Goal: Transaction & Acquisition: Purchase product/service

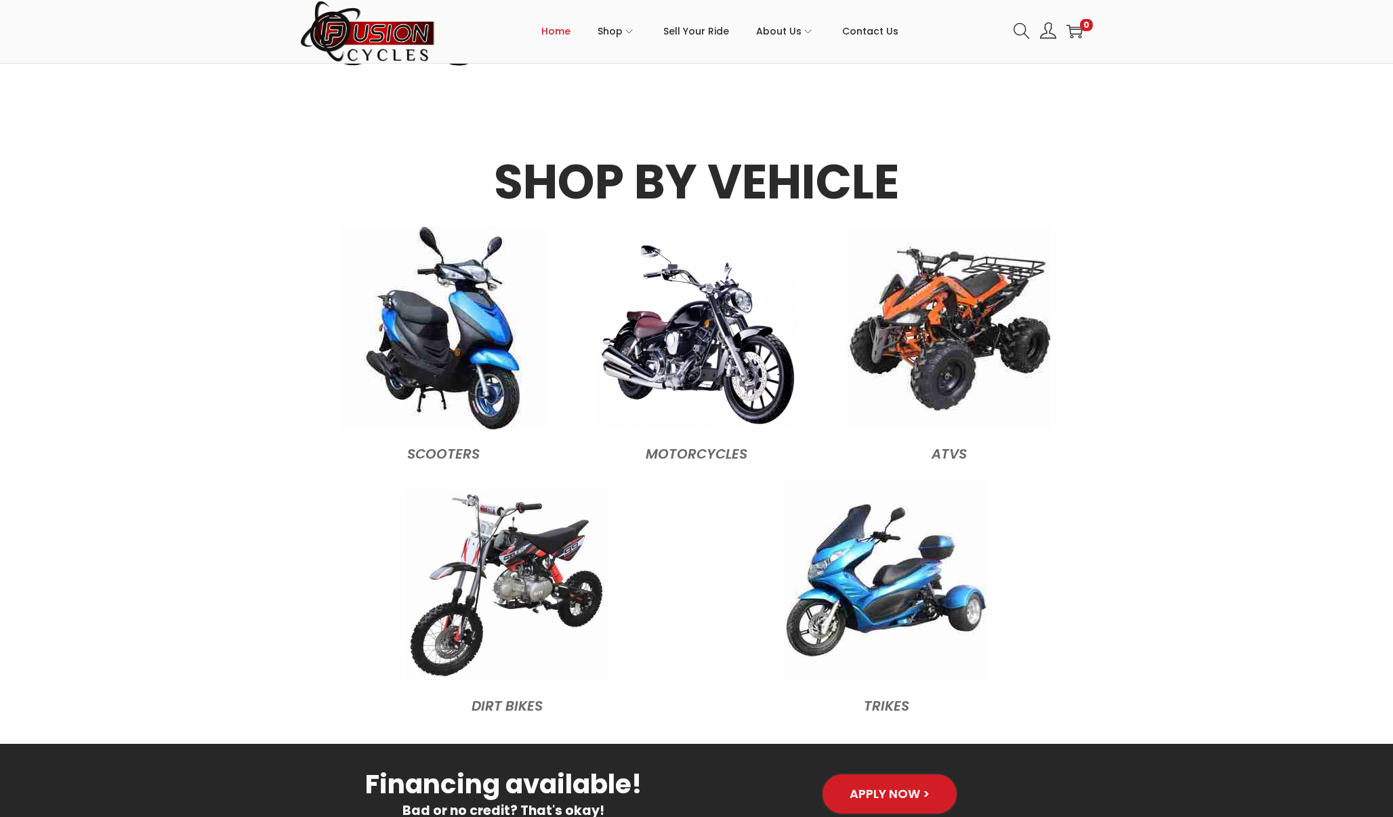
scroll to position [1457, 0]
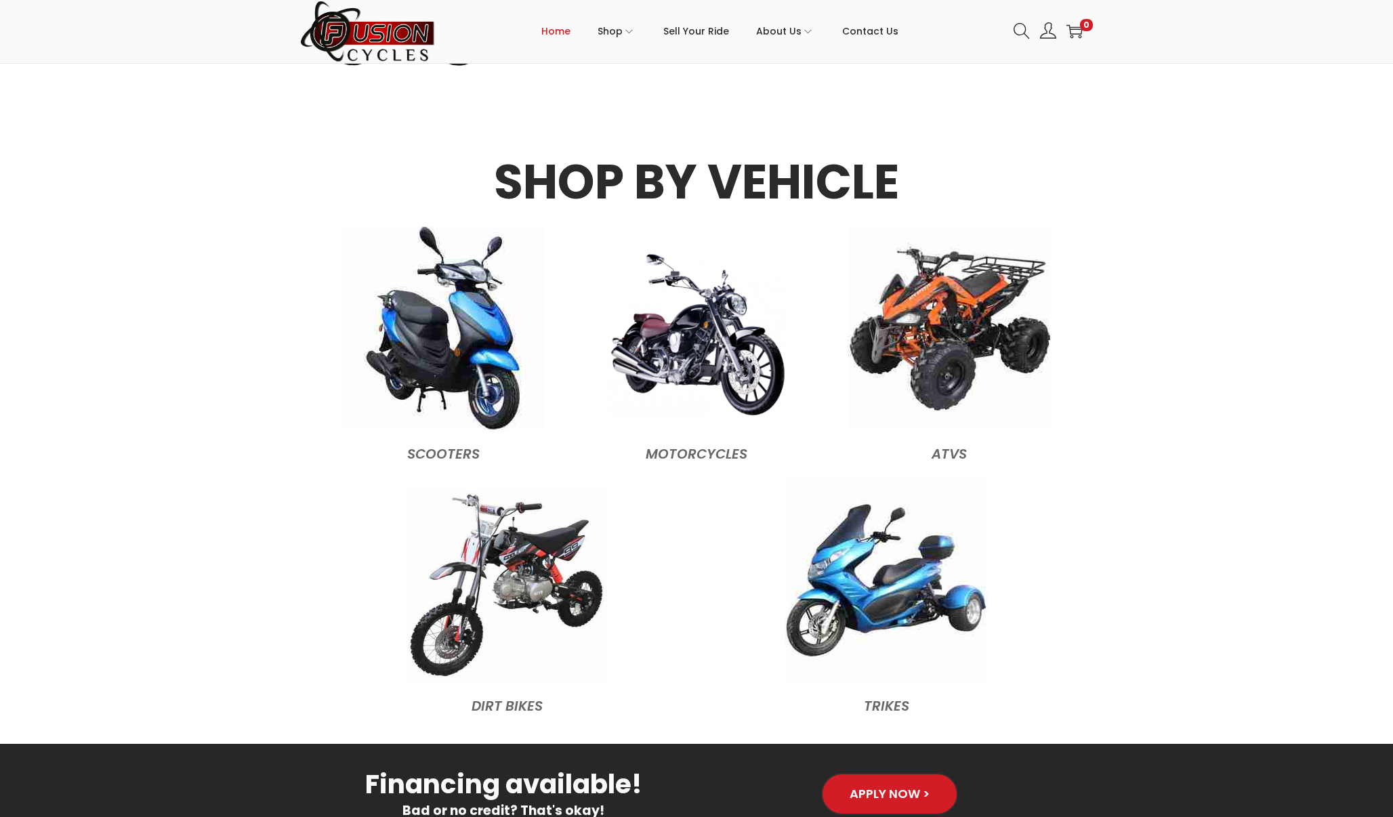
click at [690, 381] on img at bounding box center [696, 335] width 183 height 170
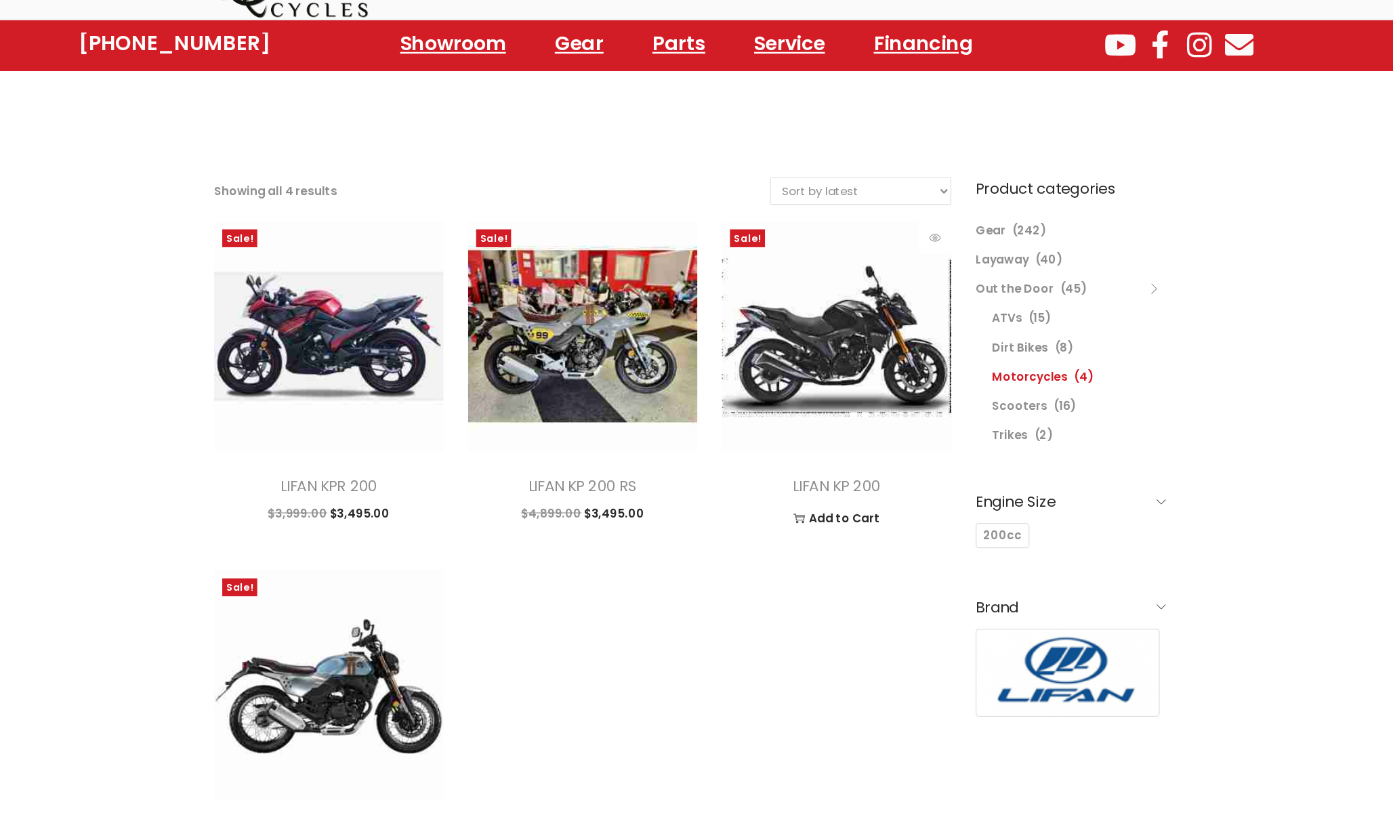
scroll to position [1, 0]
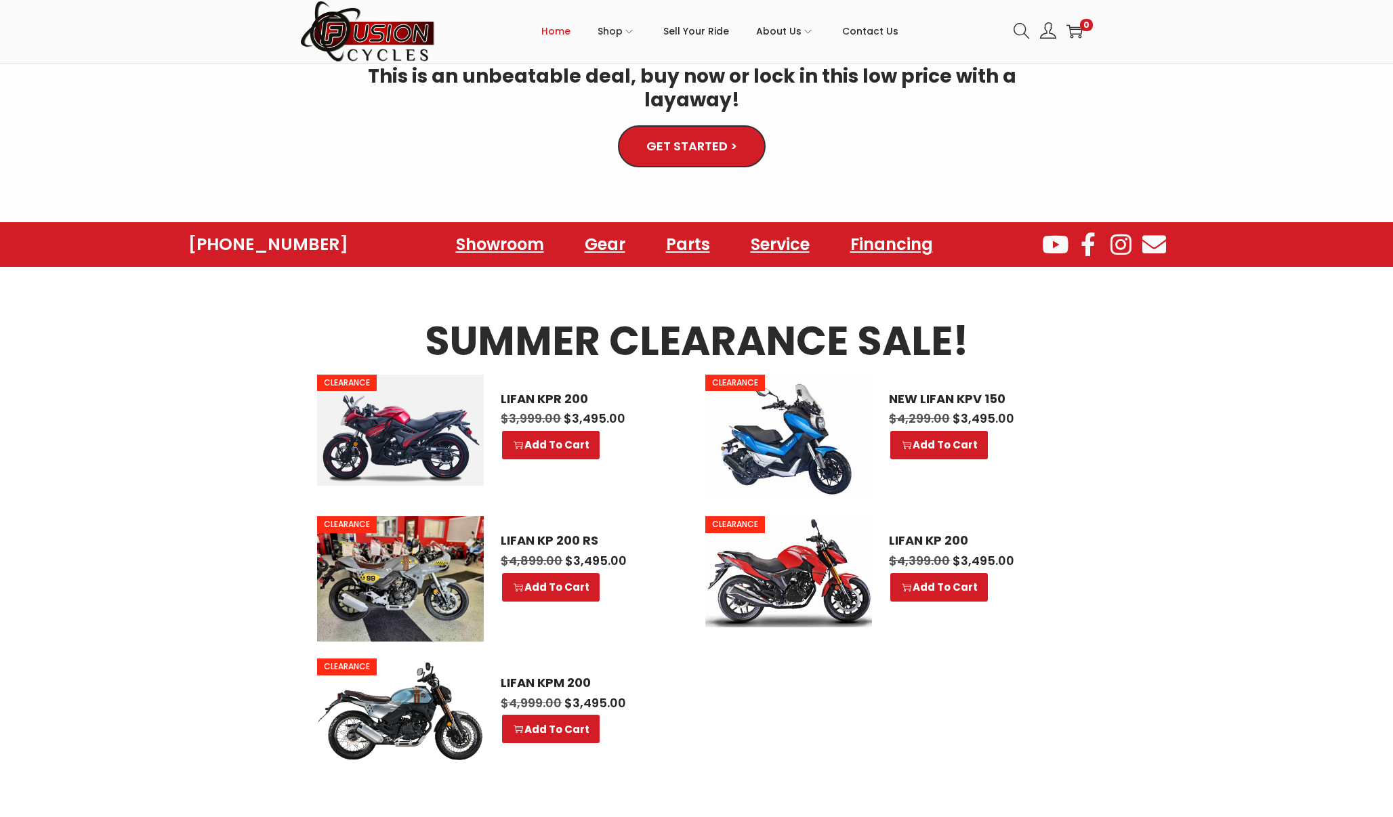
scroll to position [770, 0]
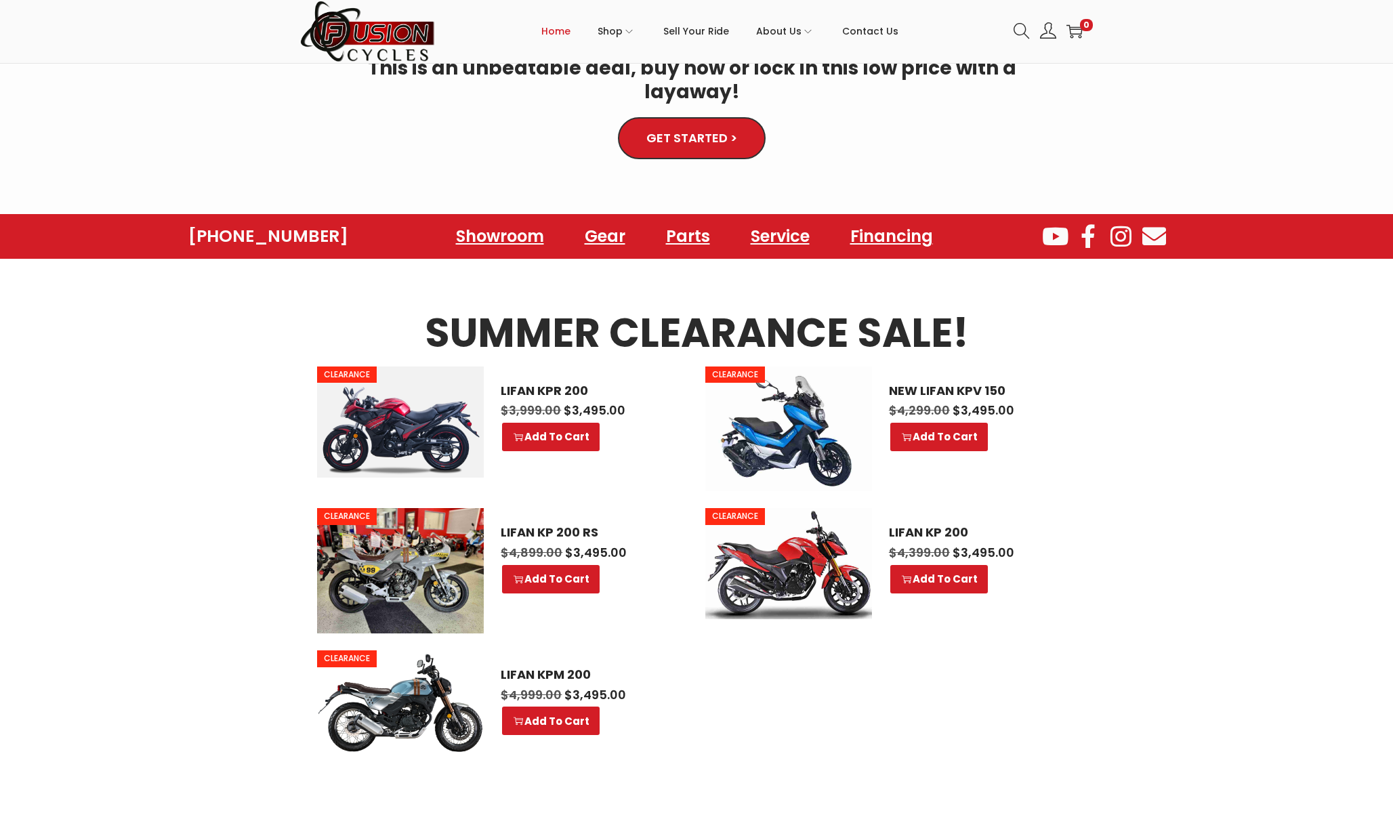
click at [387, 432] on img at bounding box center [400, 422] width 167 height 111
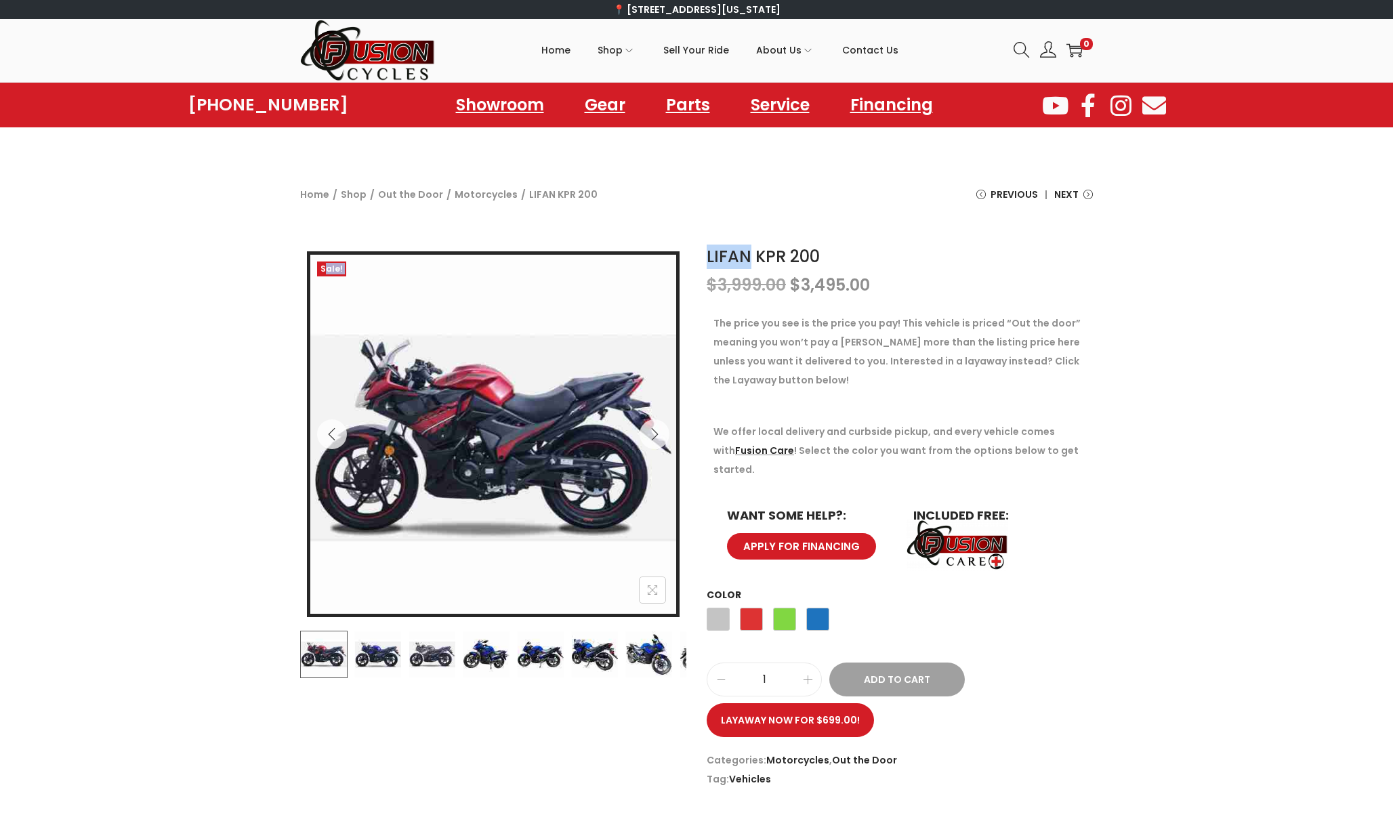
drag, startPoint x: 749, startPoint y: 247, endPoint x: 701, endPoint y: 240, distance: 47.9
click at [701, 240] on div "Sale! LIFAN KPR 200 $ 3,999.00 Original price was: $3,999.00. $ 3,495.00 Curren…" at bounding box center [696, 517] width 1393 height 558
